Goal: Check status

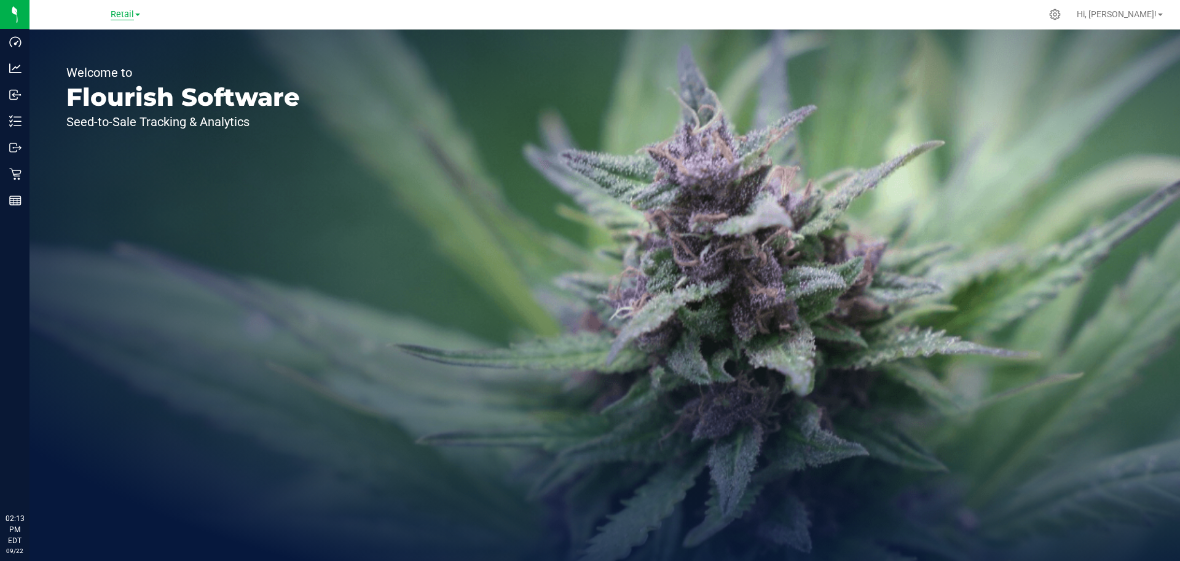
click at [122, 10] on span "Retail" at bounding box center [122, 14] width 23 height 11
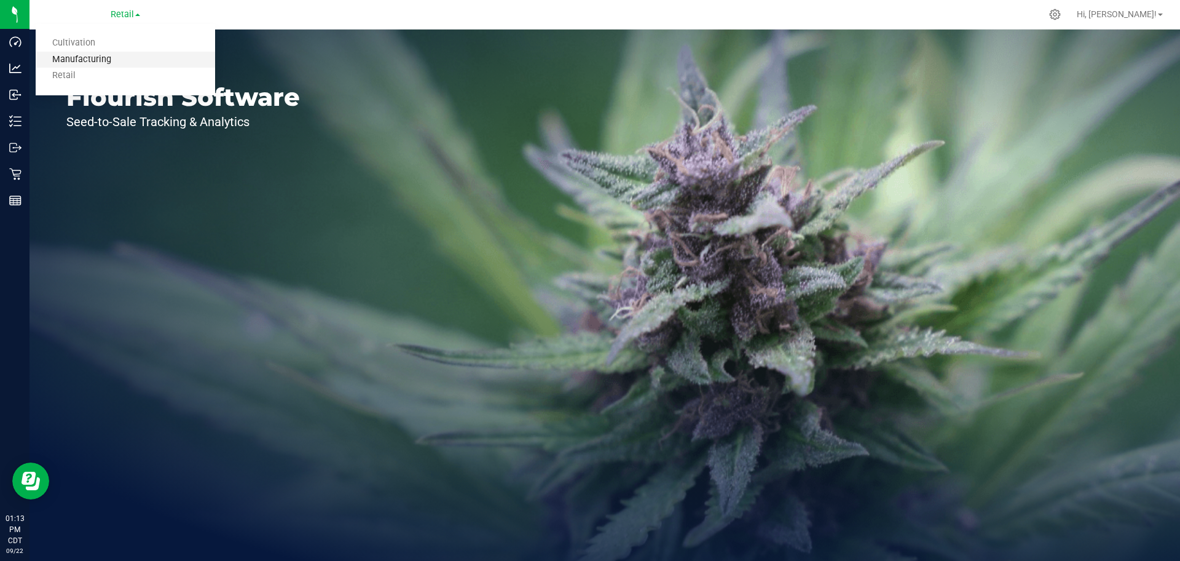
click at [119, 53] on link "Manufacturing" at bounding box center [125, 60] width 179 height 17
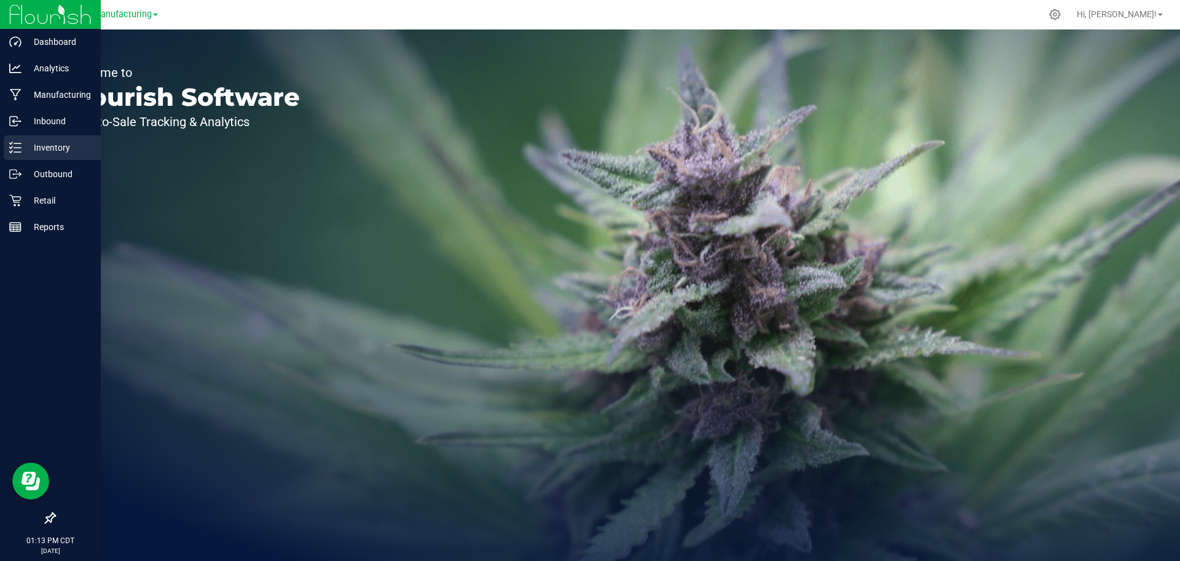
click at [40, 149] on p "Inventory" at bounding box center [59, 147] width 74 height 15
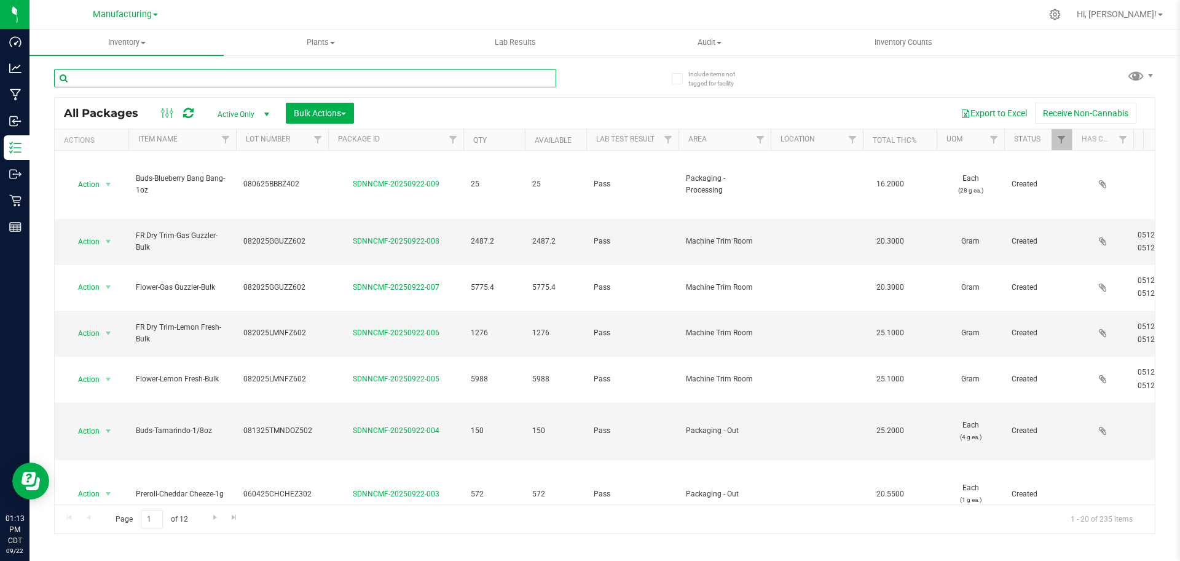
click at [527, 79] on input "text" at bounding box center [305, 78] width 502 height 18
click at [241, 113] on span "Active Only" at bounding box center [241, 114] width 68 height 17
click at [244, 191] on li "All" at bounding box center [240, 188] width 66 height 18
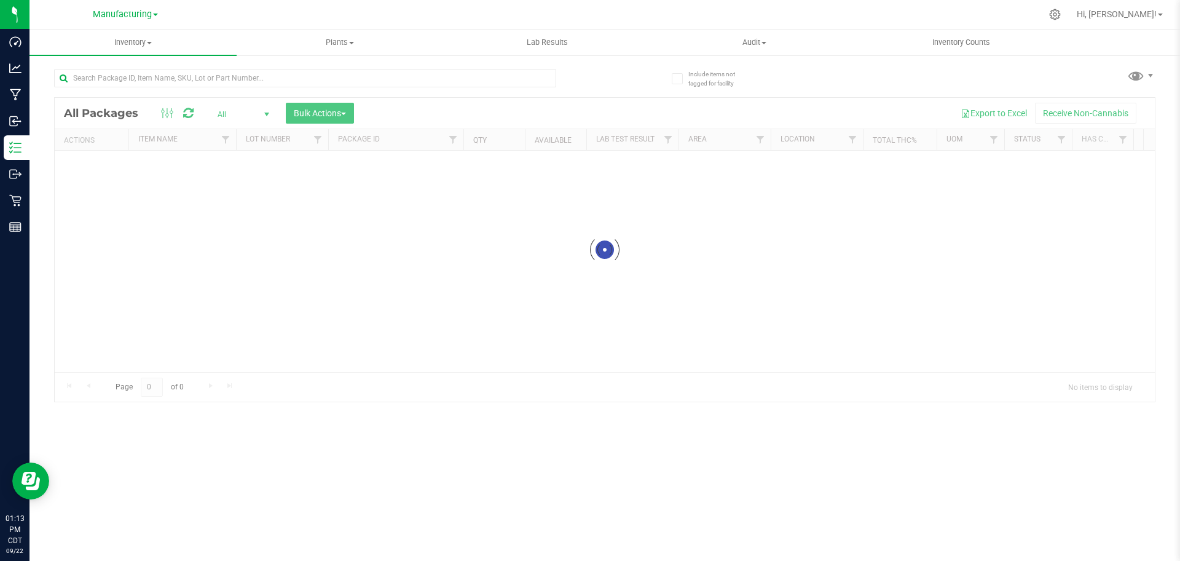
click at [229, 90] on div at bounding box center [305, 83] width 502 height 28
click at [229, 87] on input "text" at bounding box center [305, 78] width 502 height 18
paste input "SDNNCMF-20250114-017"
type input "SDNNCMF-20250114-017"
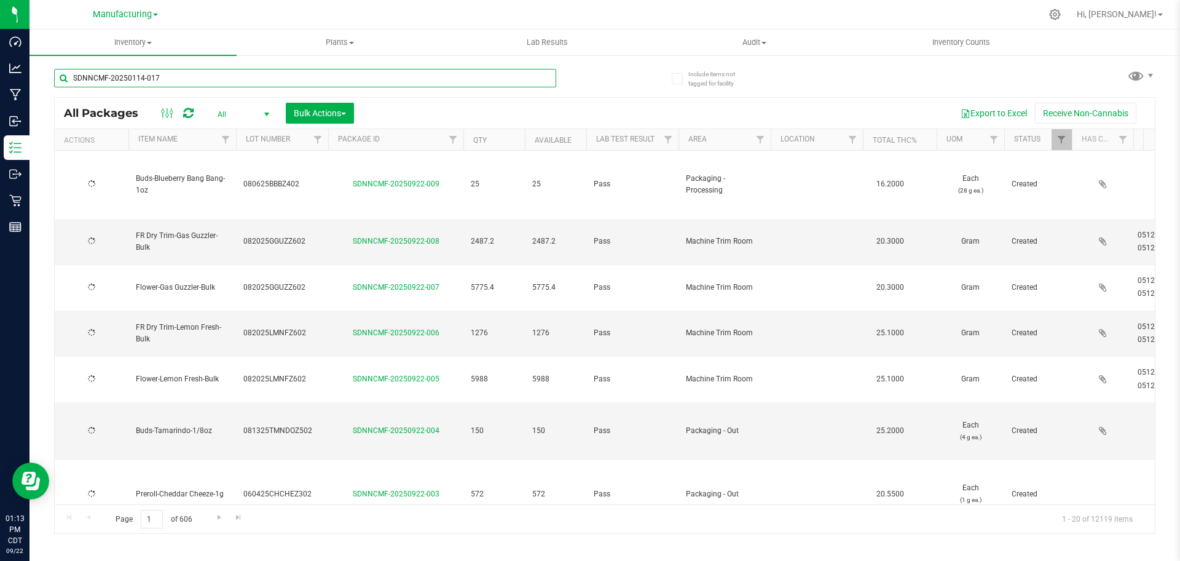
type input "[DATE]"
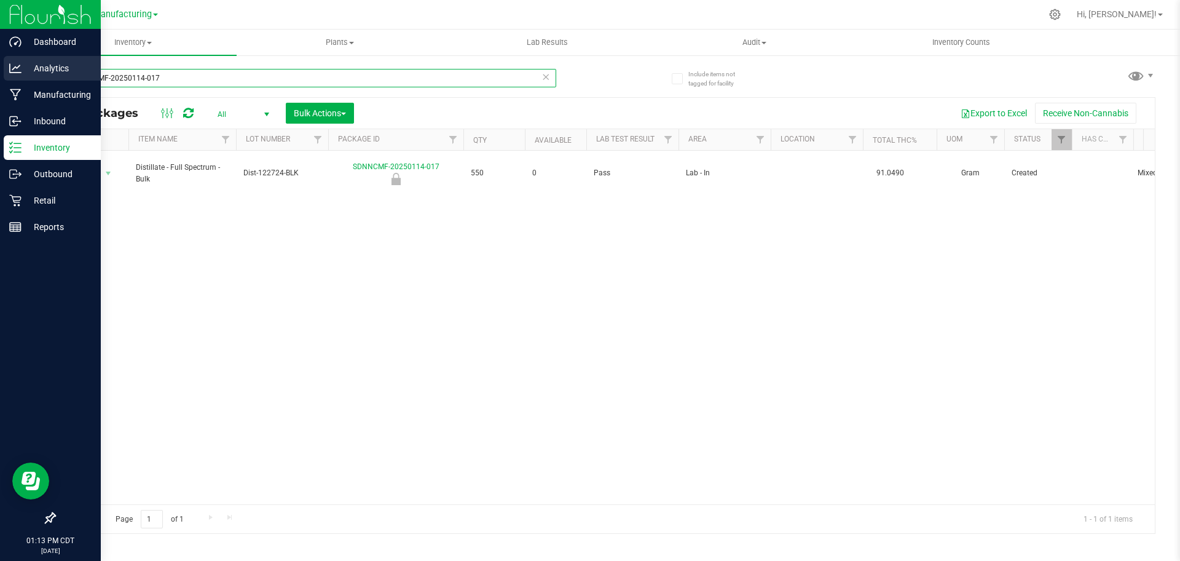
type input "SDNNCMF-20250114-017"
click at [18, 66] on icon at bounding box center [15, 68] width 12 height 12
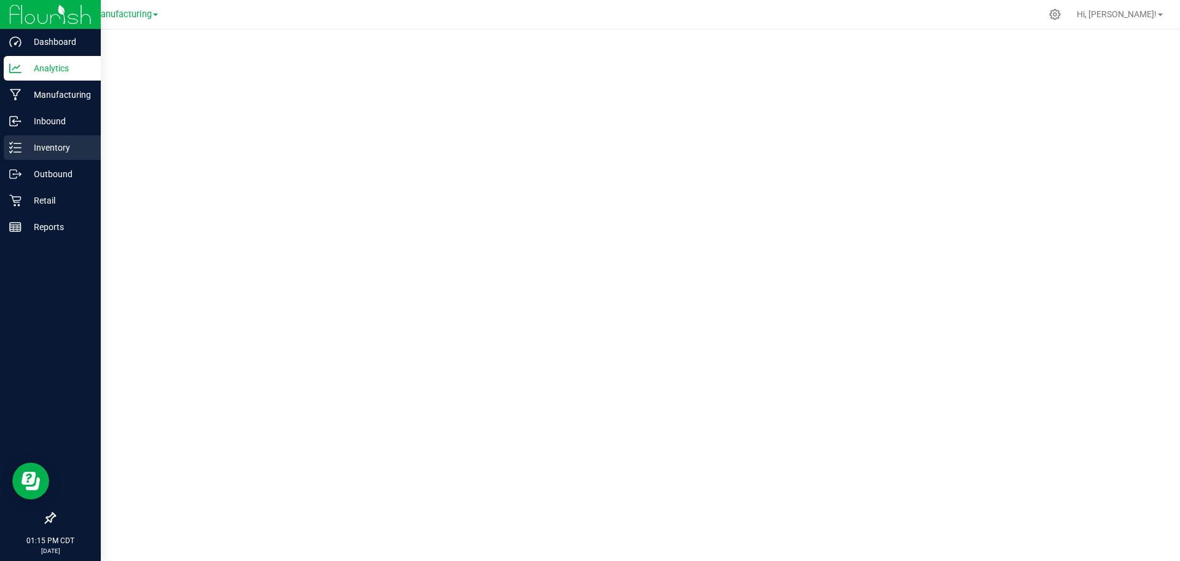
click at [36, 151] on p "Inventory" at bounding box center [59, 147] width 74 height 15
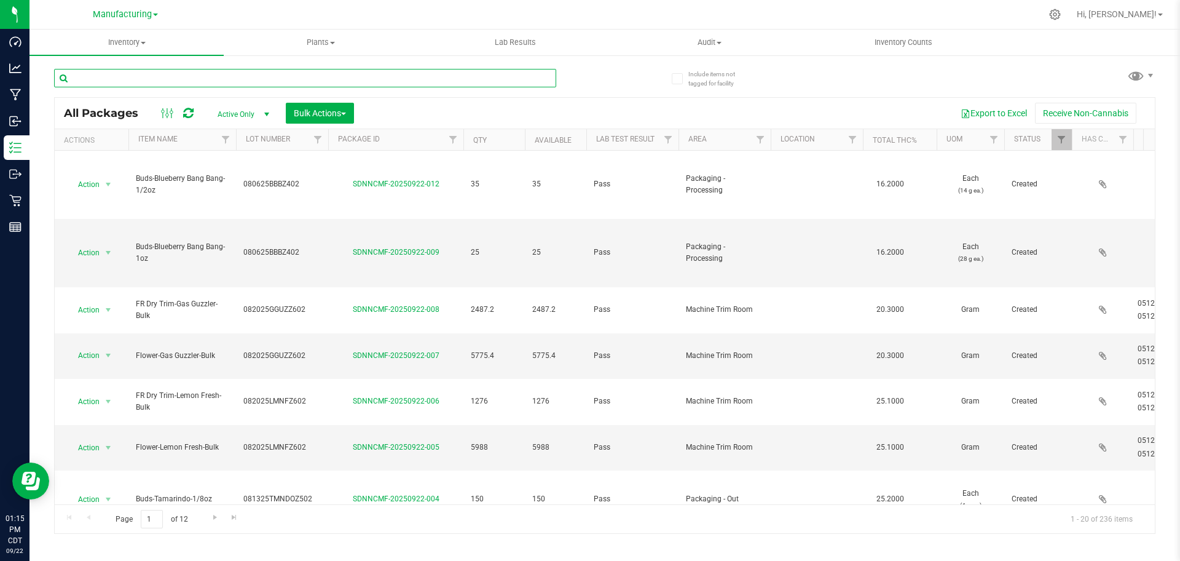
click at [211, 74] on input "text" at bounding box center [305, 78] width 502 height 18
paste input "SDNNCMF-20250114-017"
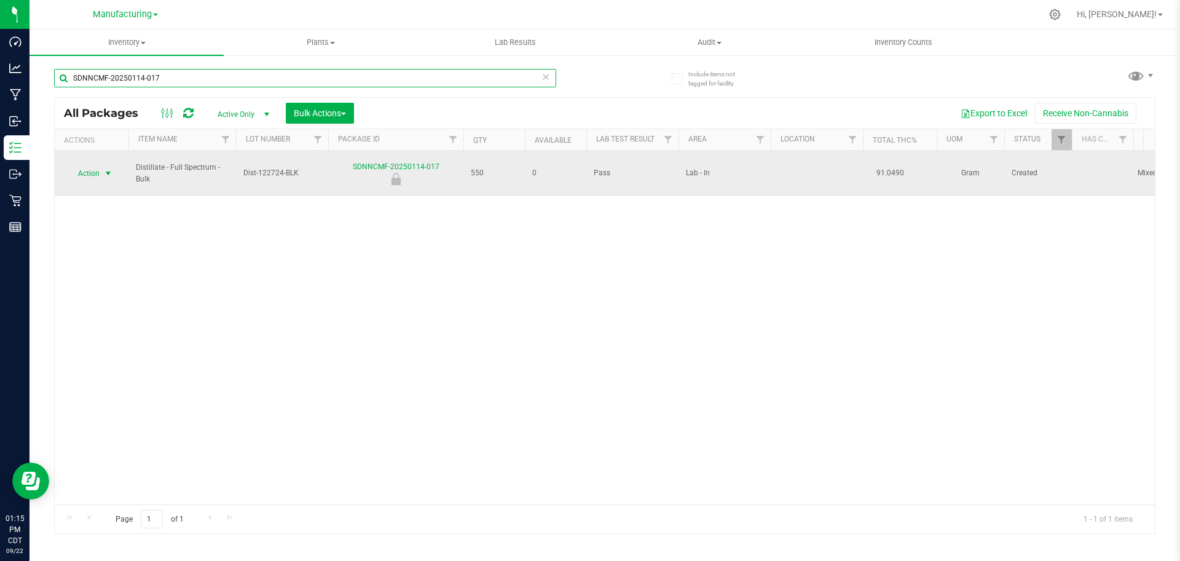
type input "SDNNCMF-20250114-017"
click at [97, 173] on span "Action" at bounding box center [83, 173] width 33 height 17
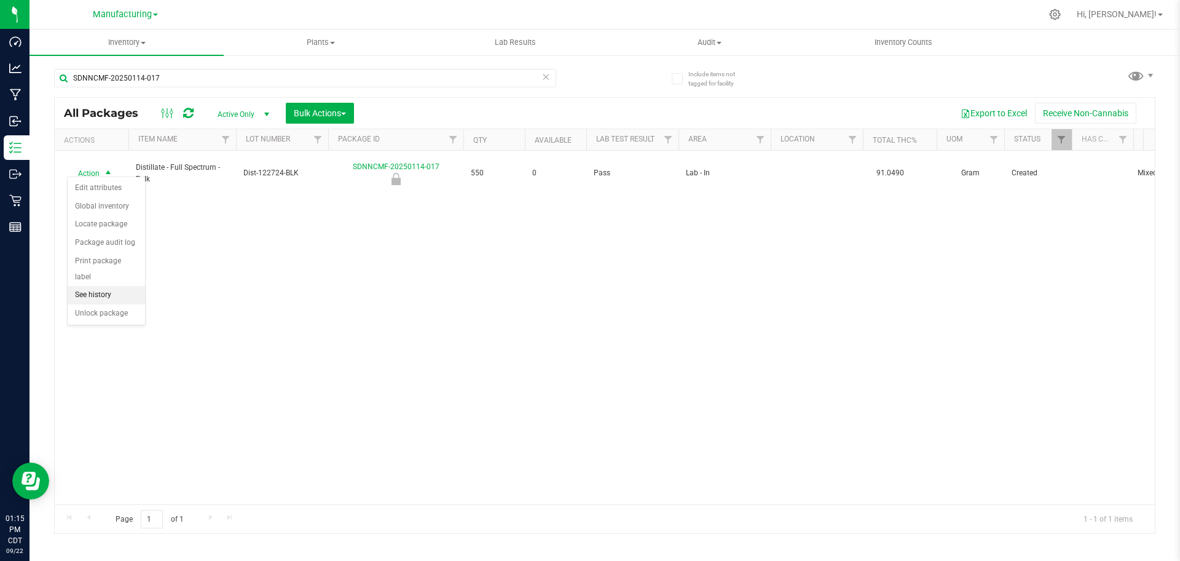
click at [111, 286] on li "See history" at bounding box center [106, 295] width 77 height 18
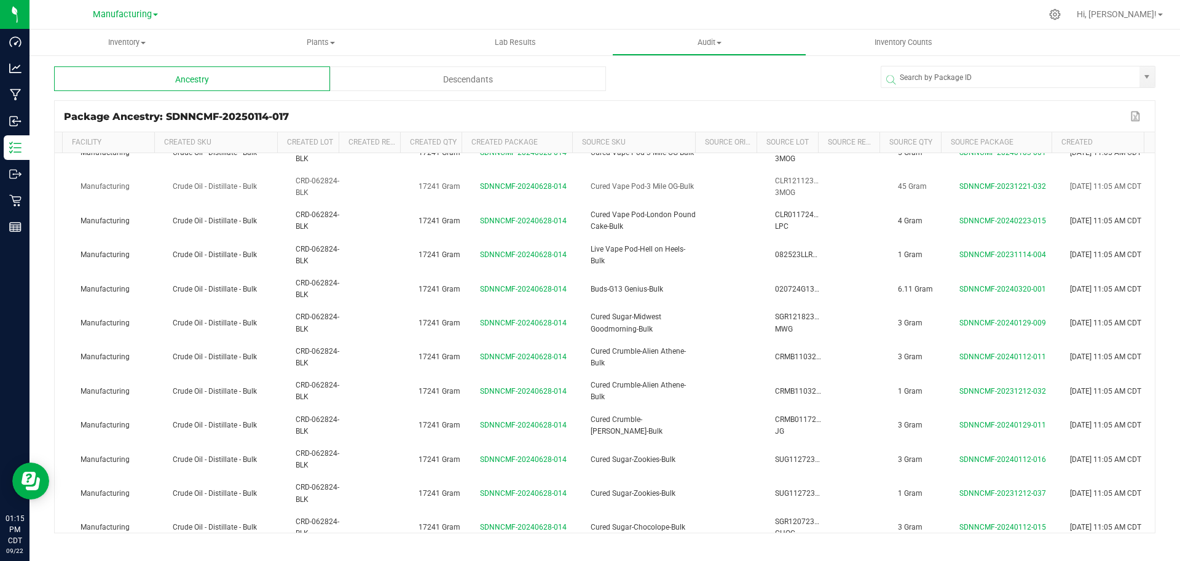
scroll to position [0, 55]
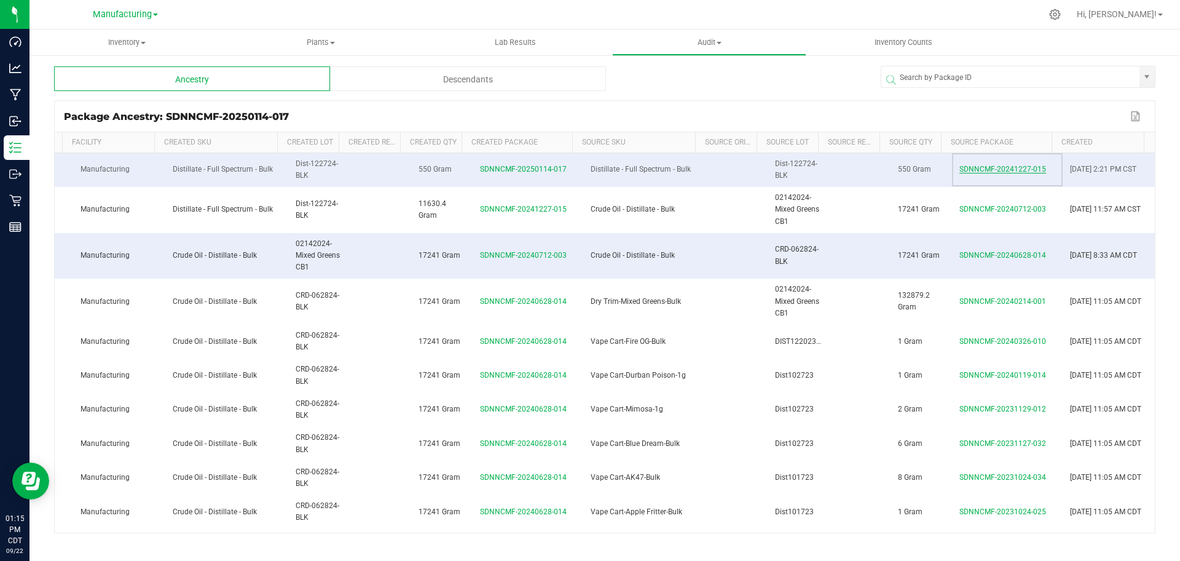
click at [1029, 165] on td "SDNNCMF-20241227-015" at bounding box center [1007, 170] width 111 height 34
click at [1022, 169] on span "SDNNCMF-20241227-015" at bounding box center [1002, 169] width 87 height 9
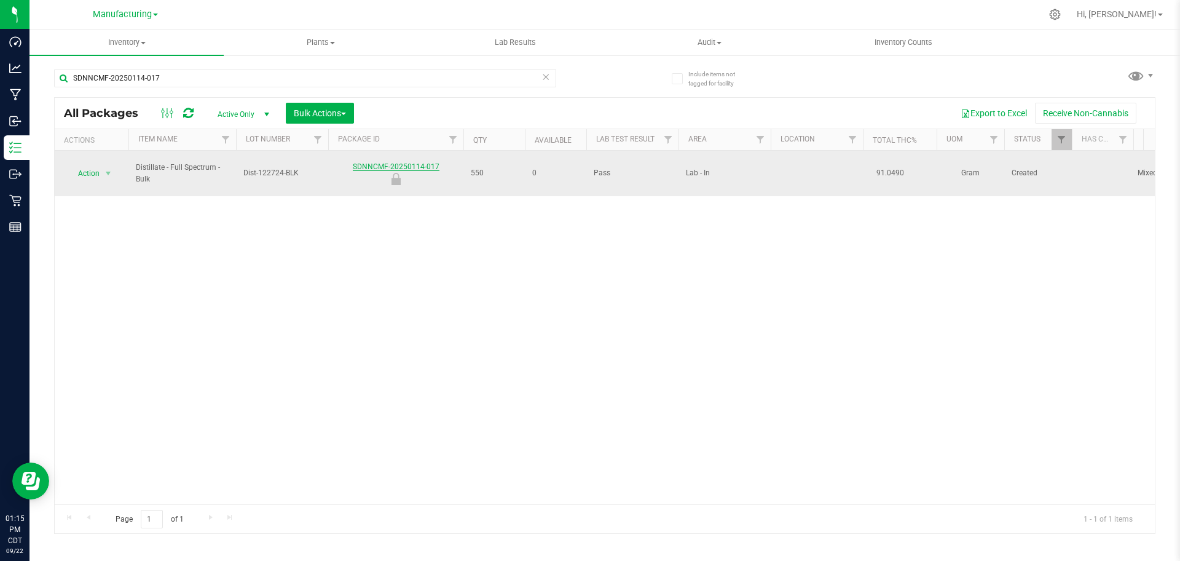
click at [388, 162] on link "SDNNCMF-20250114-017" at bounding box center [396, 166] width 87 height 9
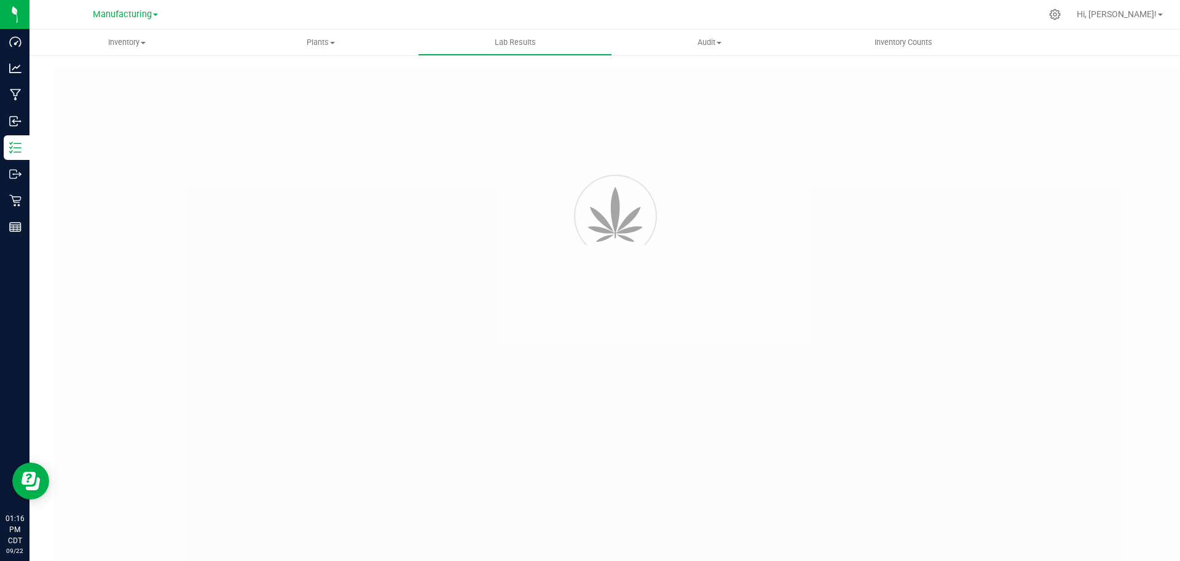
type input "SDNNCMF-20241227-015"
type input "AAGG570"
type input "SDNNCMF-20241227-015"
type input "[DATE] 8:53 AM"
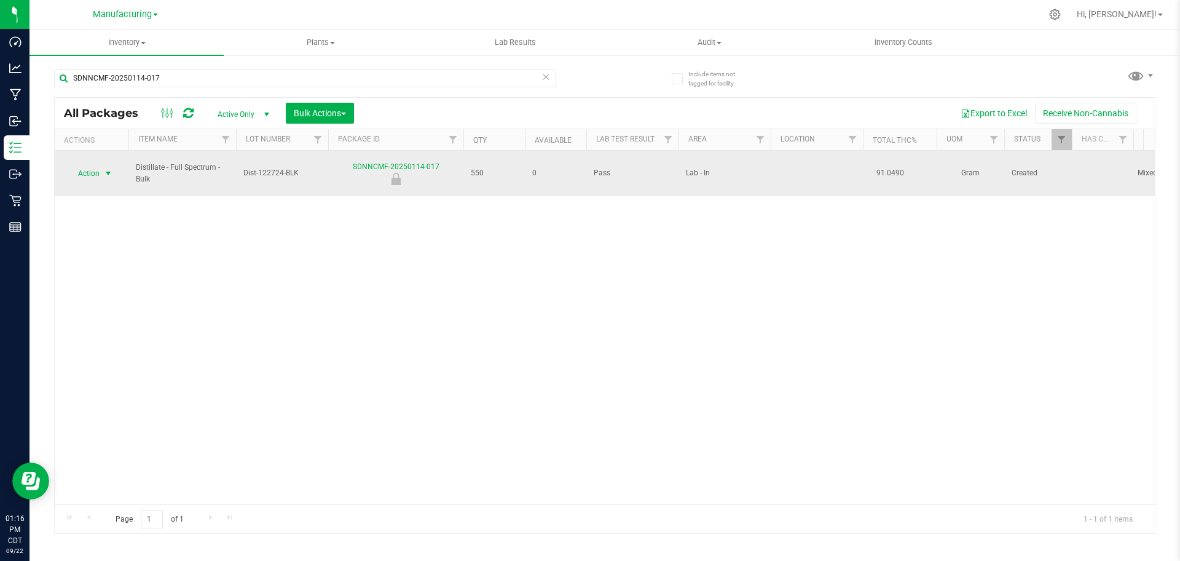
click at [102, 170] on span "select" at bounding box center [108, 173] width 15 height 17
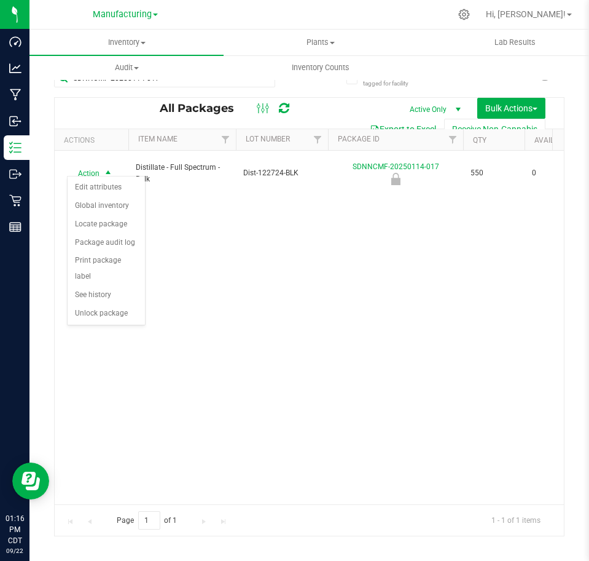
click at [284, 313] on div "Action Action Edit attributes Global inventory Locate package Package audit log…" at bounding box center [309, 327] width 509 height 353
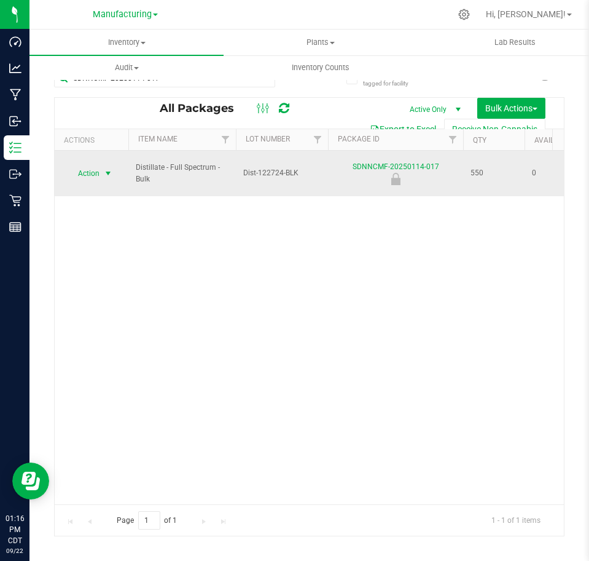
click at [98, 169] on span "Action" at bounding box center [83, 173] width 33 height 17
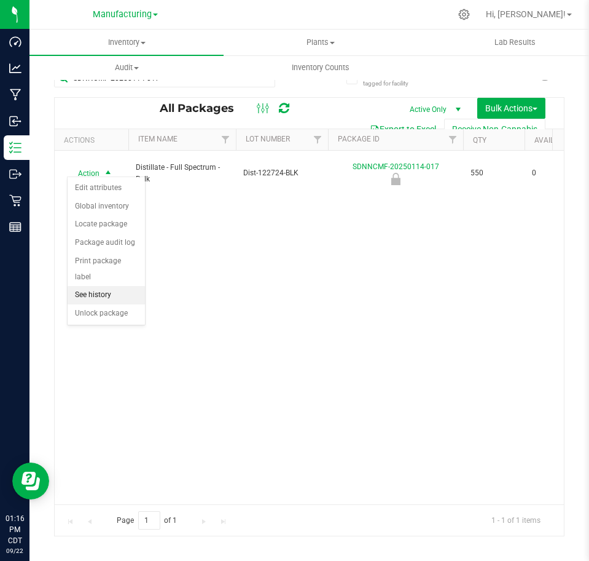
click at [134, 286] on li "See history" at bounding box center [106, 295] width 77 height 18
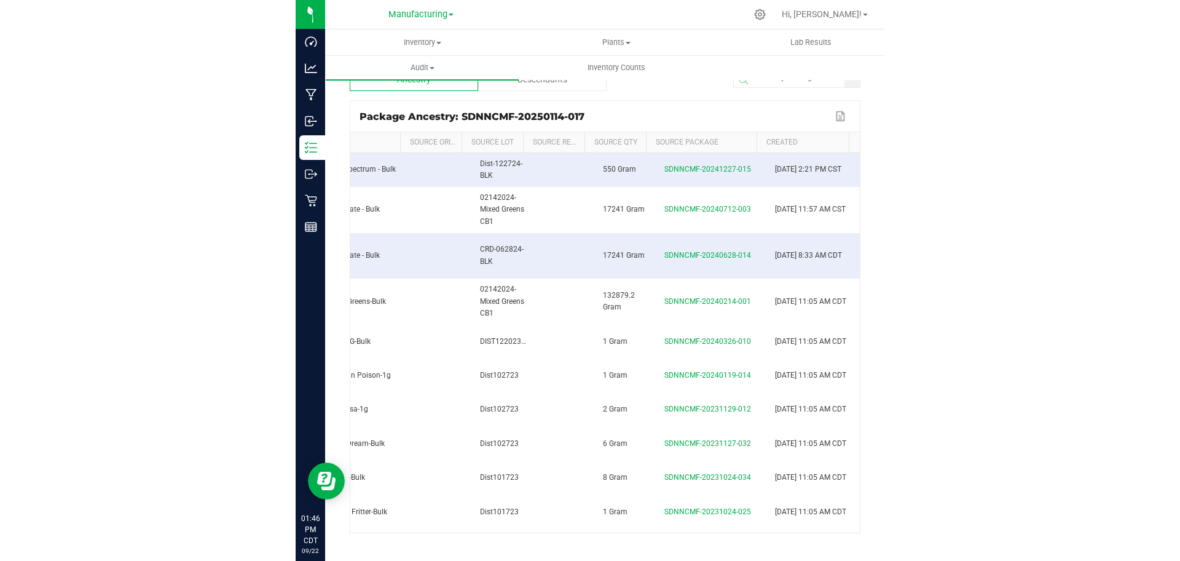
scroll to position [0, 54]
